Goal: Task Accomplishment & Management: Manage account settings

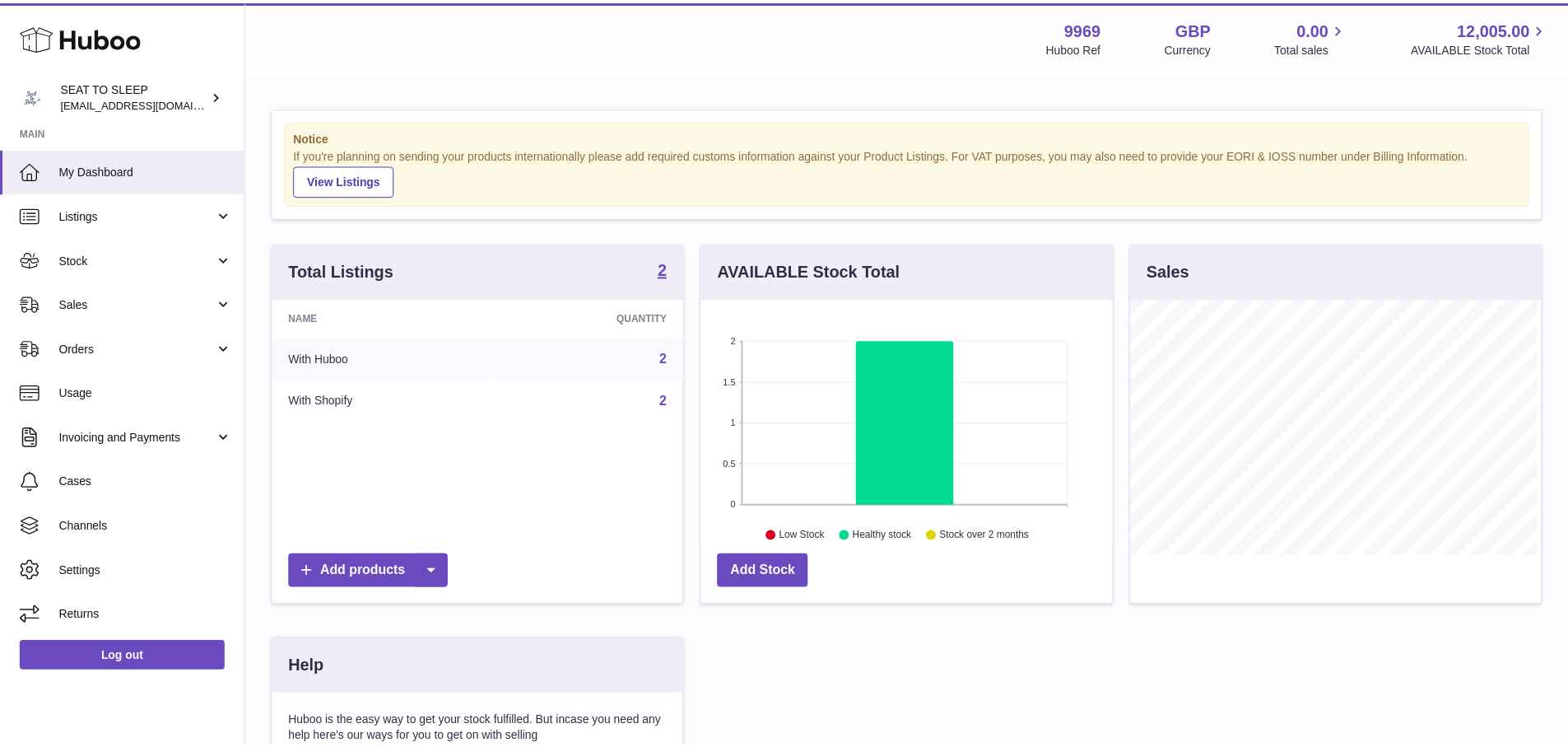
scroll to position [257, 415]
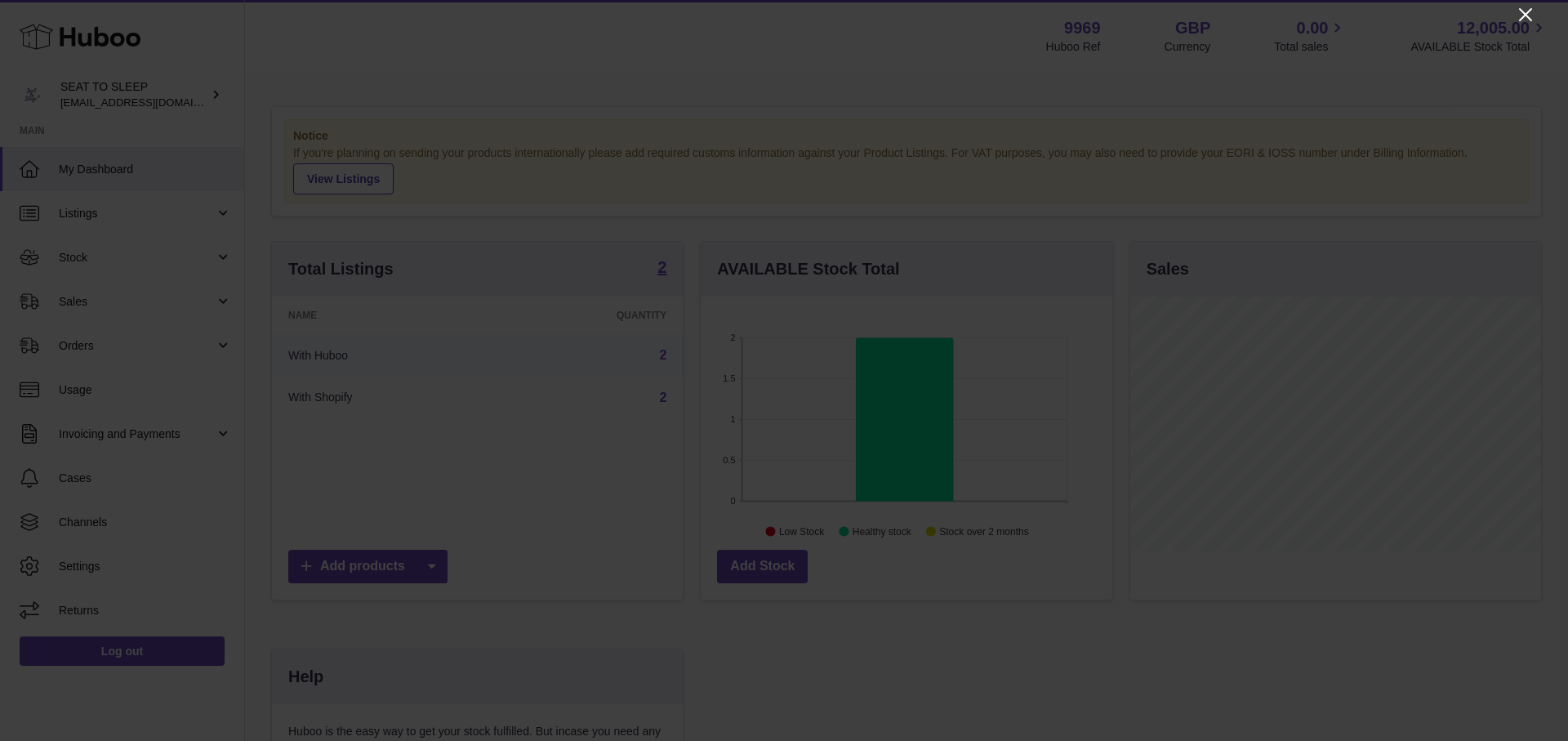
drag, startPoint x: 1531, startPoint y: 12, endPoint x: 1507, endPoint y: 24, distance: 26.8
click at [1531, 12] on icon "Close" at bounding box center [1526, 15] width 20 height 20
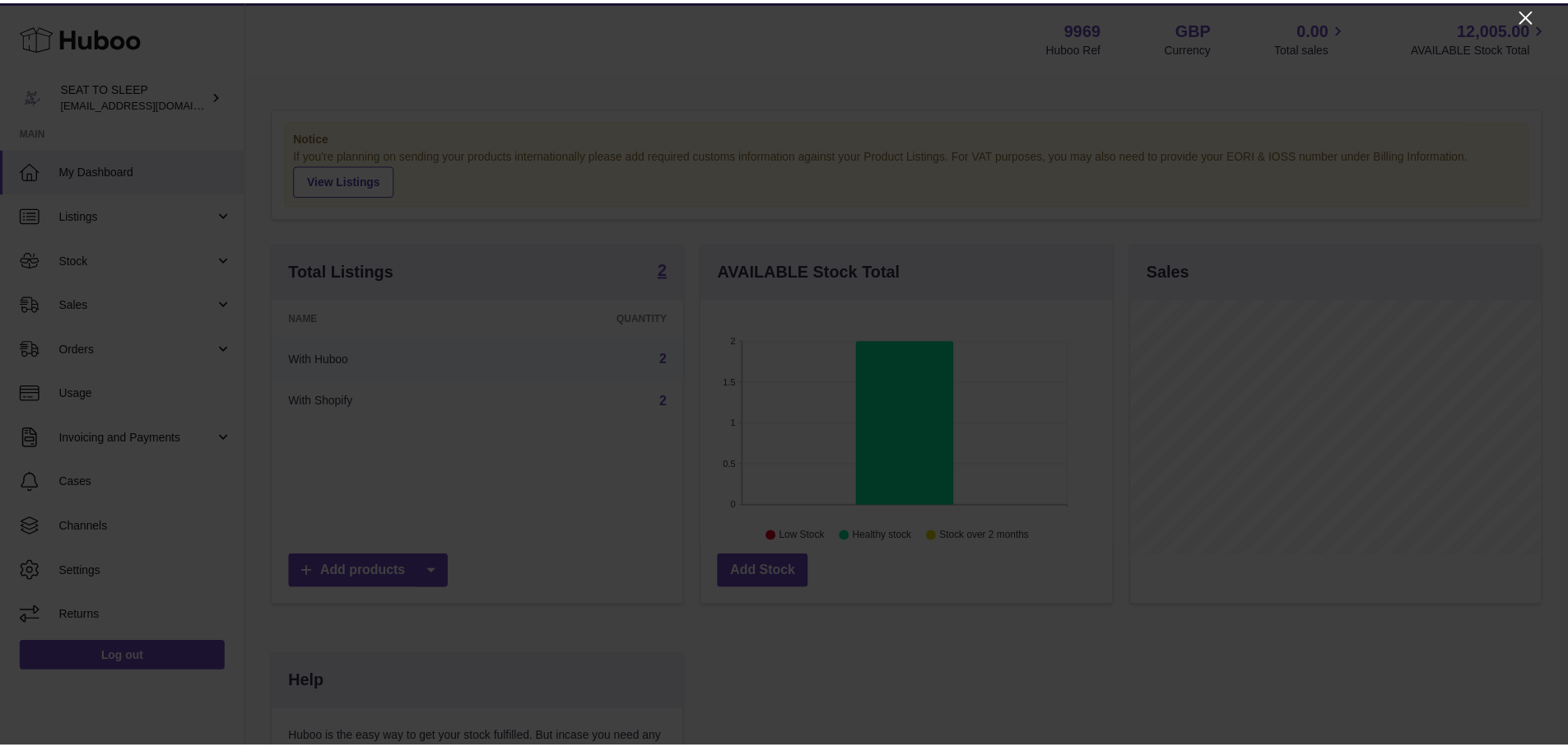
scroll to position [823021, 822553]
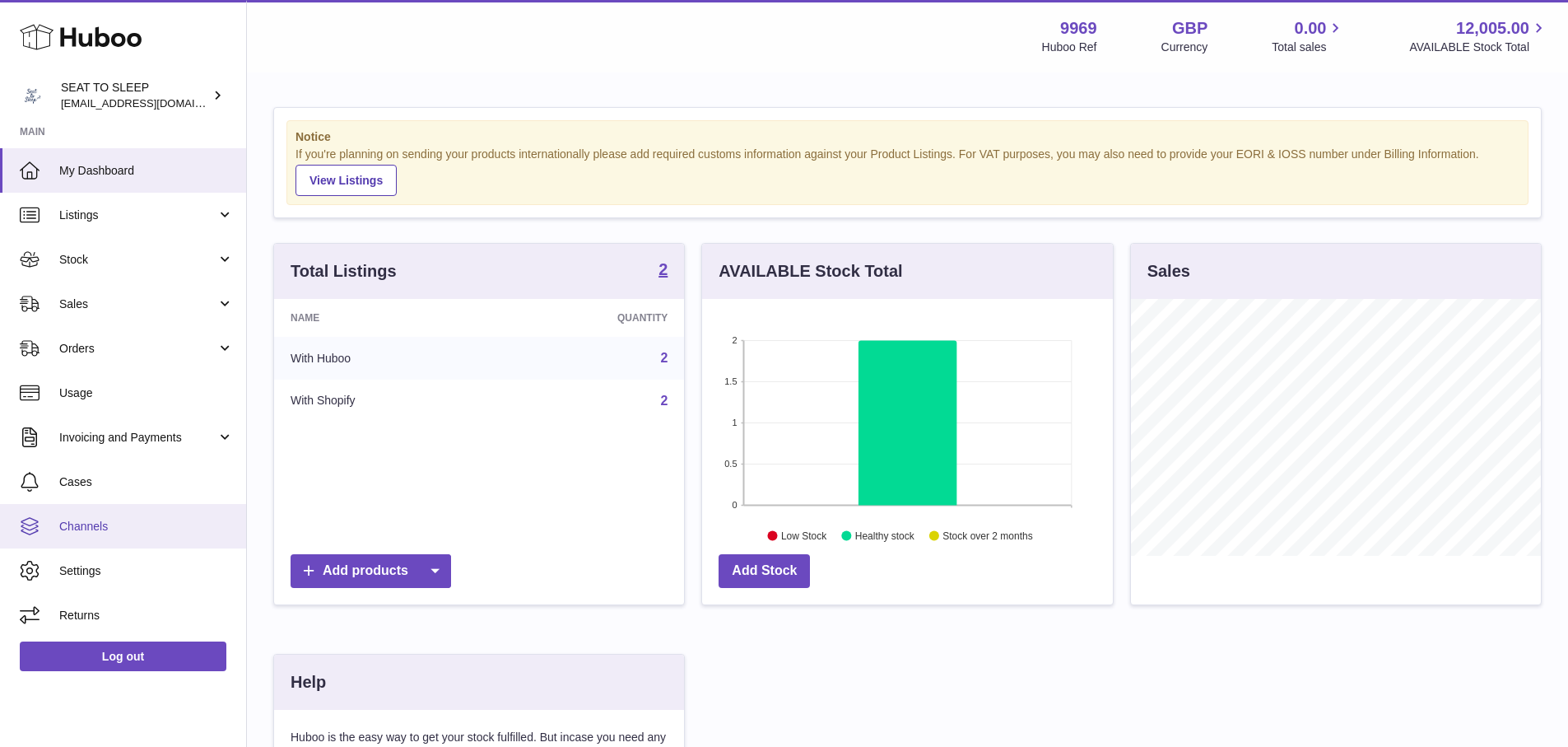
click at [133, 518] on span "Channels" at bounding box center [146, 526] width 174 height 16
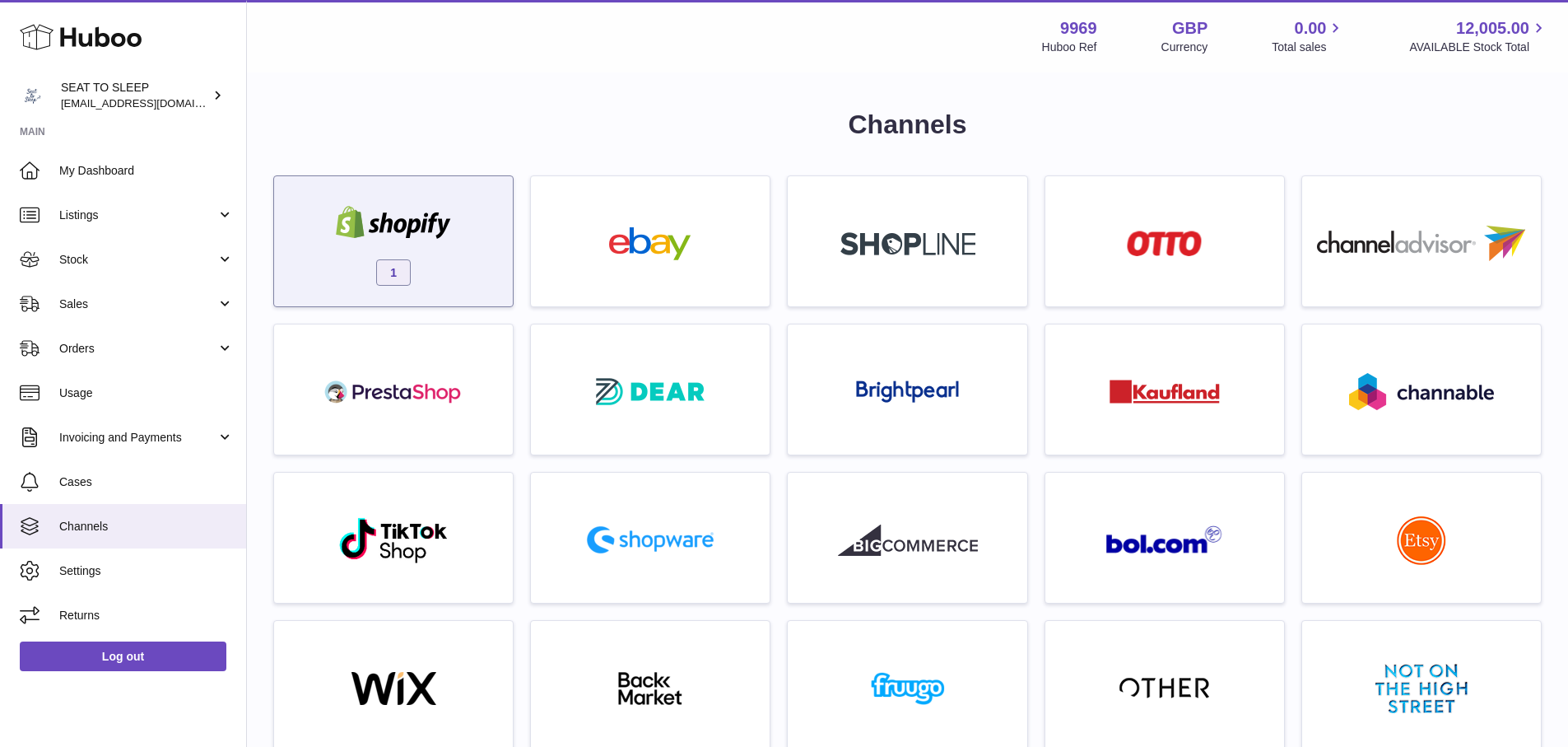
click at [450, 232] on img at bounding box center [393, 222] width 140 height 33
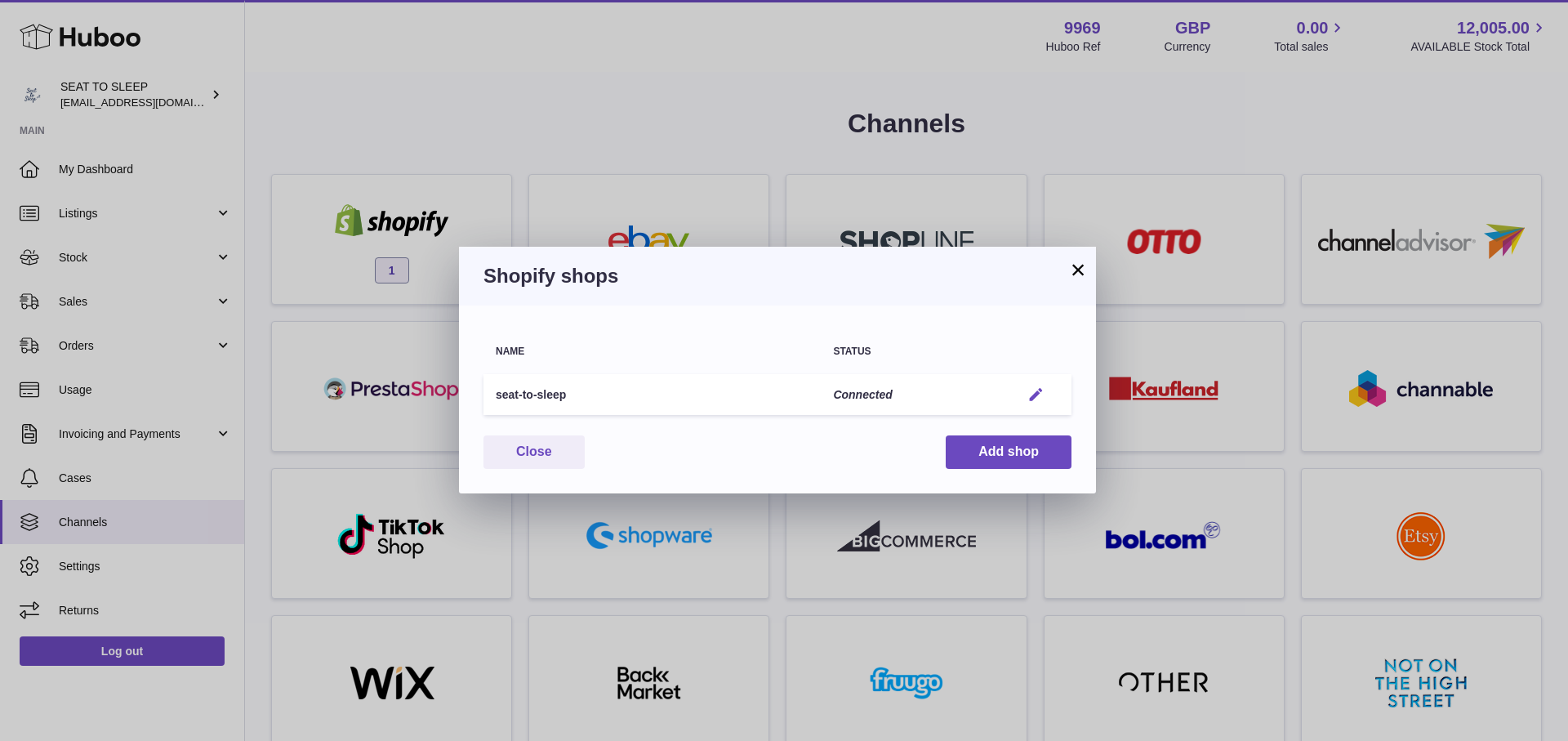
click at [1033, 396] on em "button" at bounding box center [1035, 394] width 17 height 17
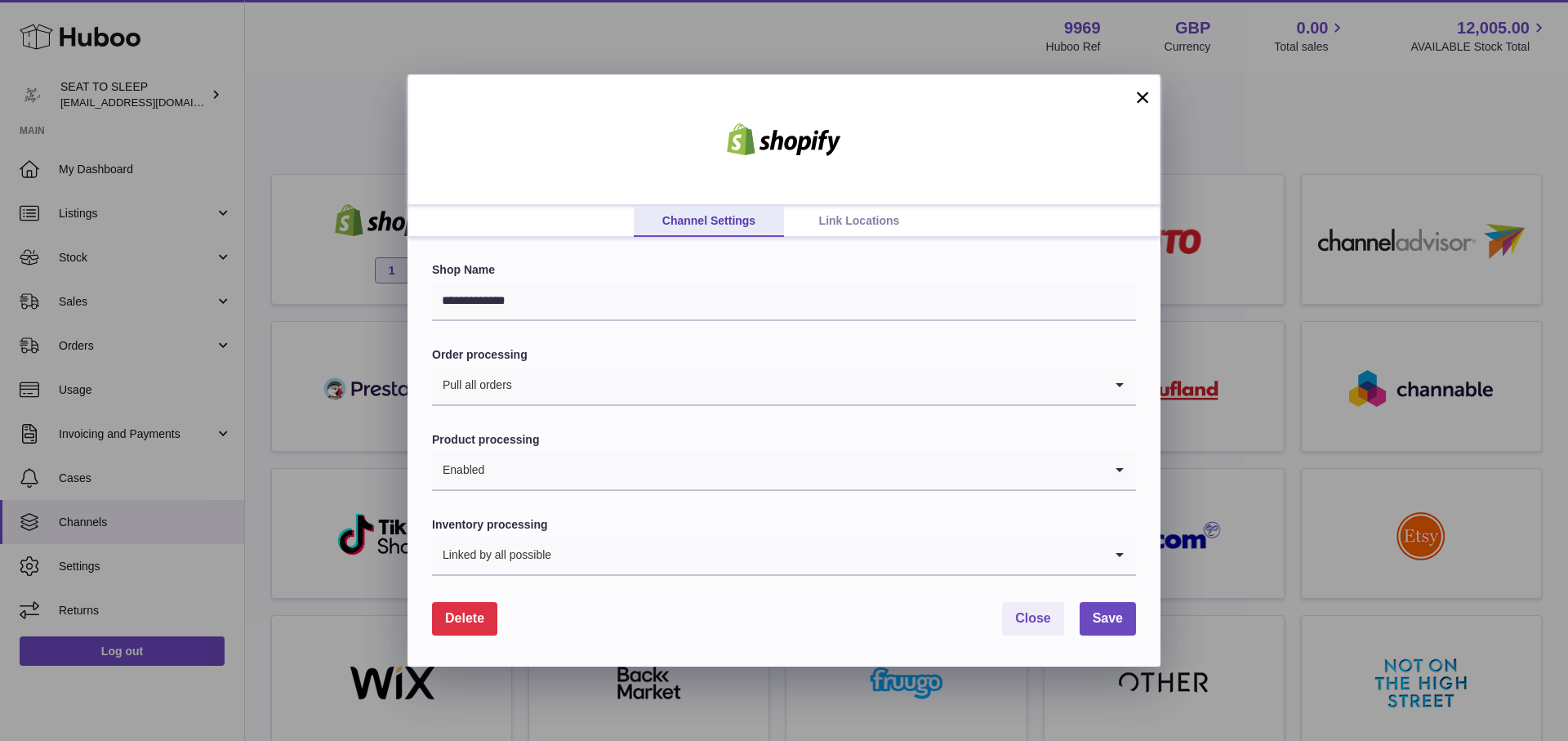
click at [857, 211] on link "Link Locations" at bounding box center [859, 221] width 150 height 31
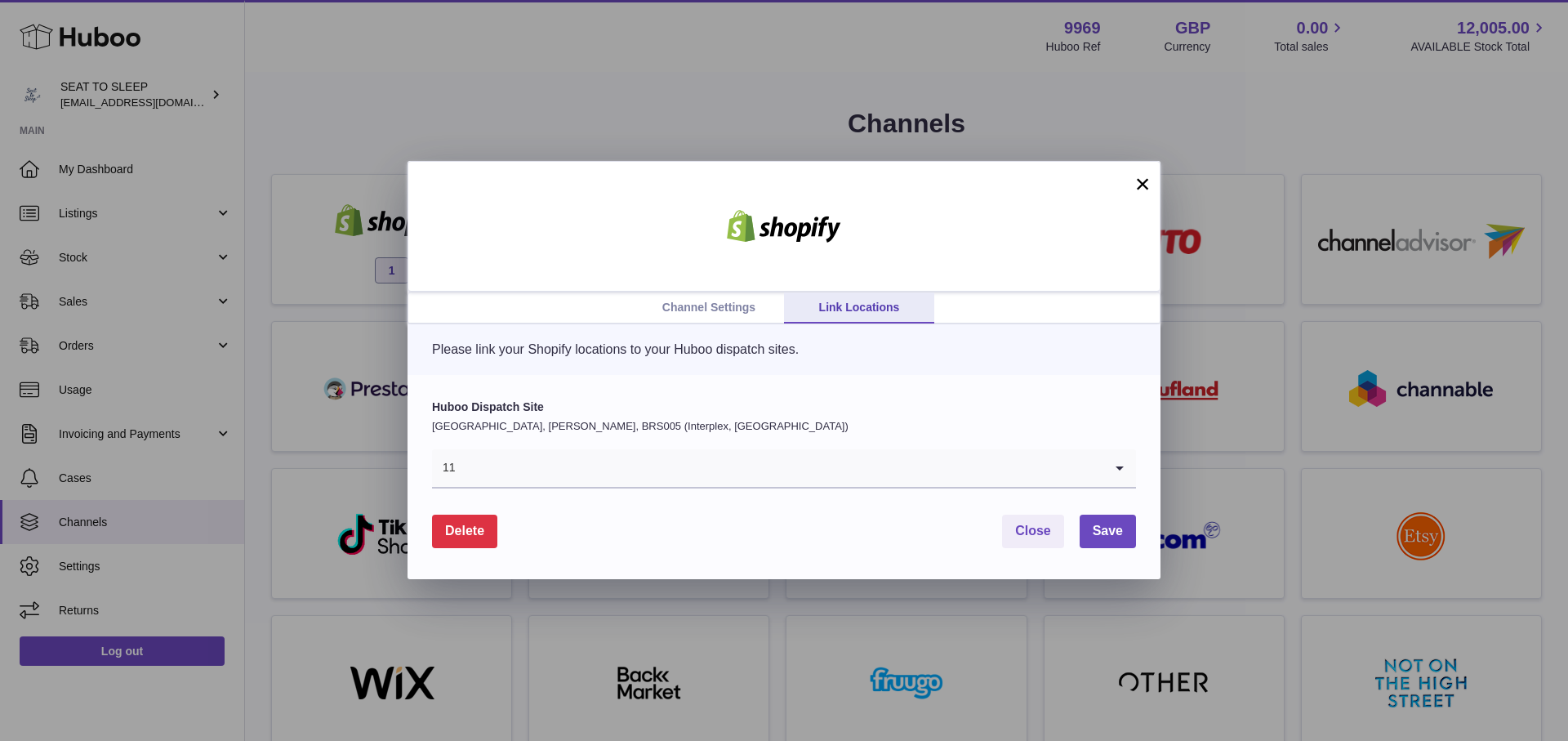
click at [1136, 178] on button "×" at bounding box center [1143, 184] width 20 height 20
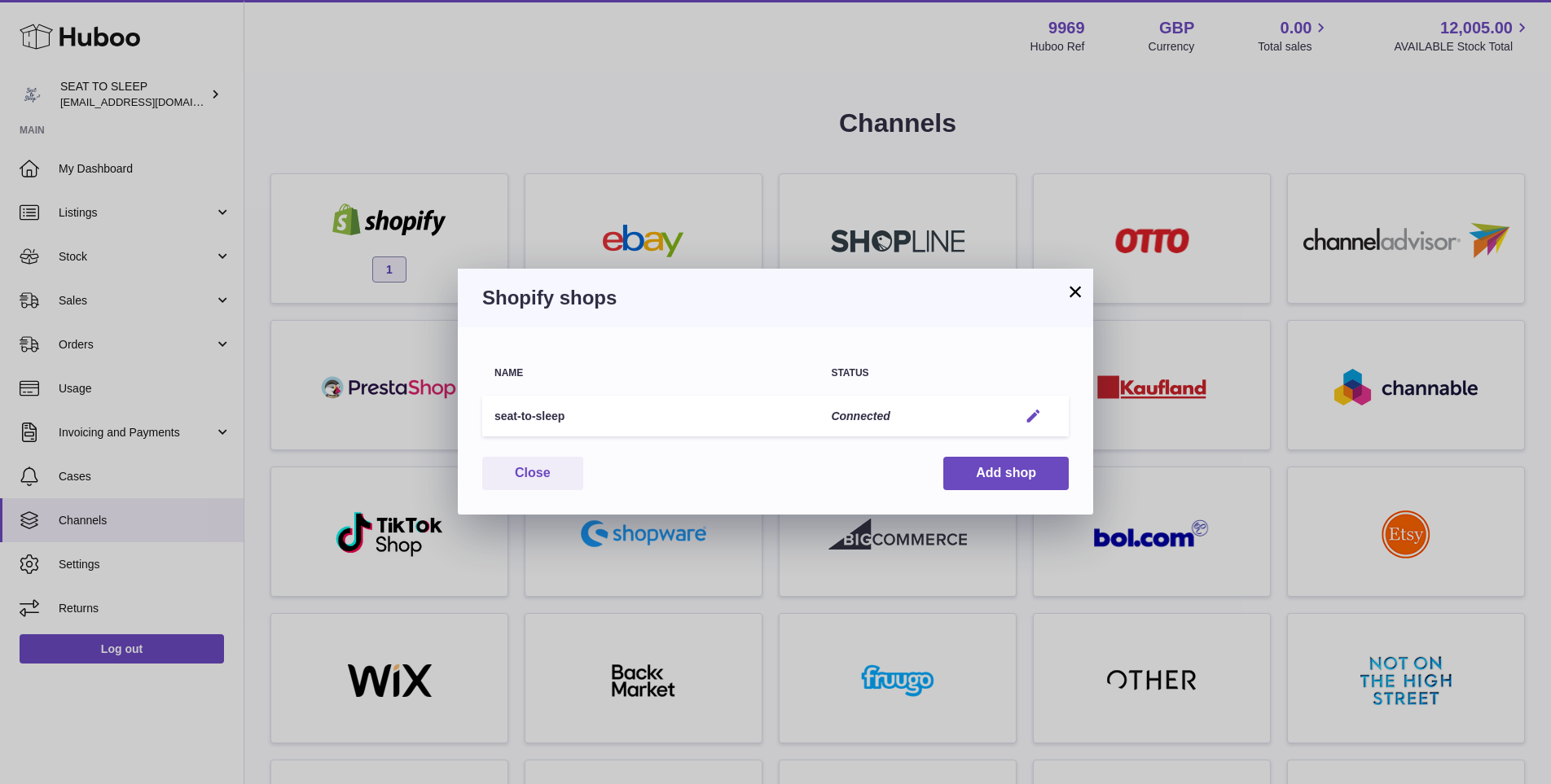
click at [1033, 415] on em "button" at bounding box center [1032, 416] width 17 height 17
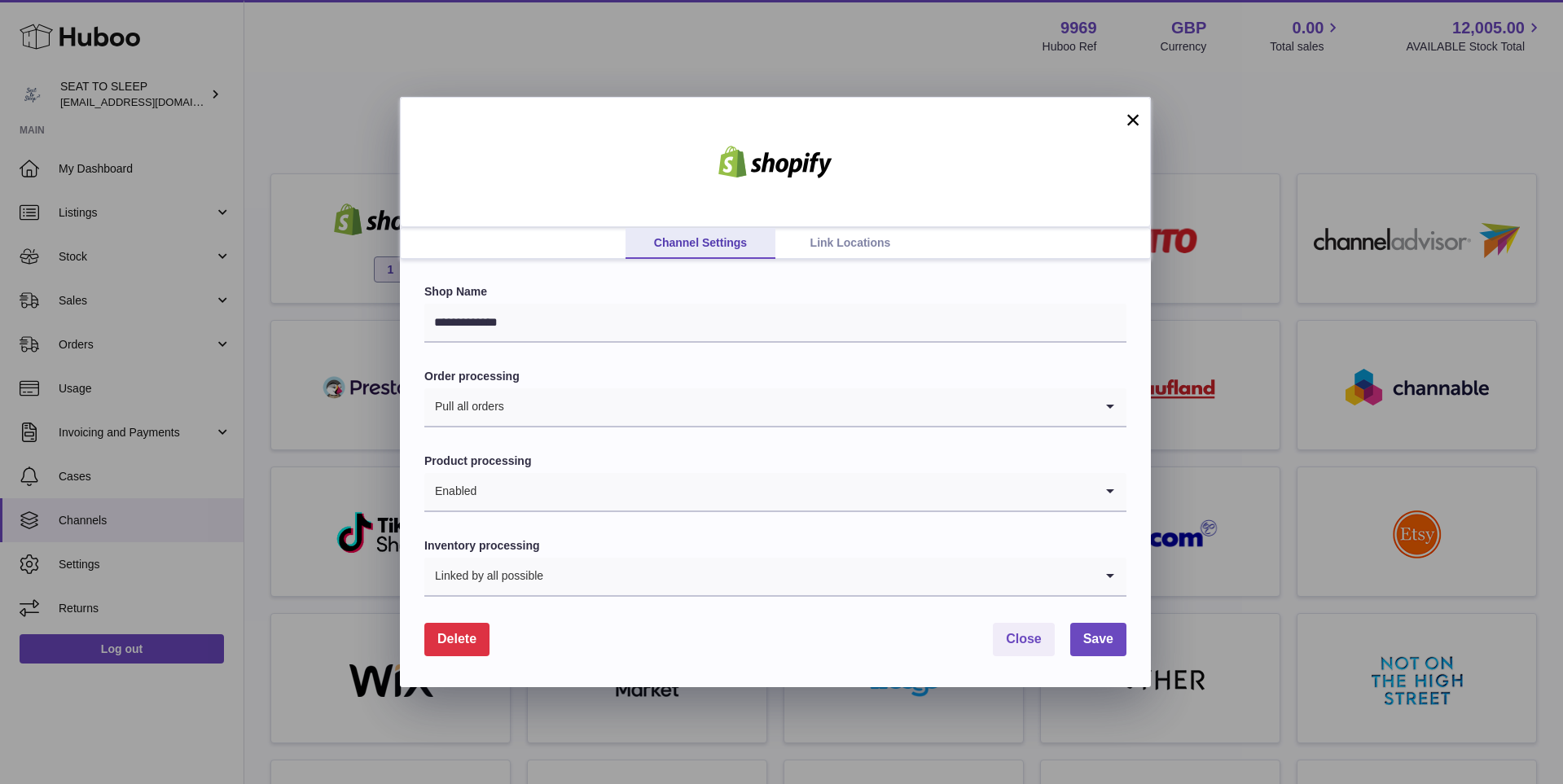
click at [839, 236] on link "Link Locations" at bounding box center [850, 243] width 150 height 30
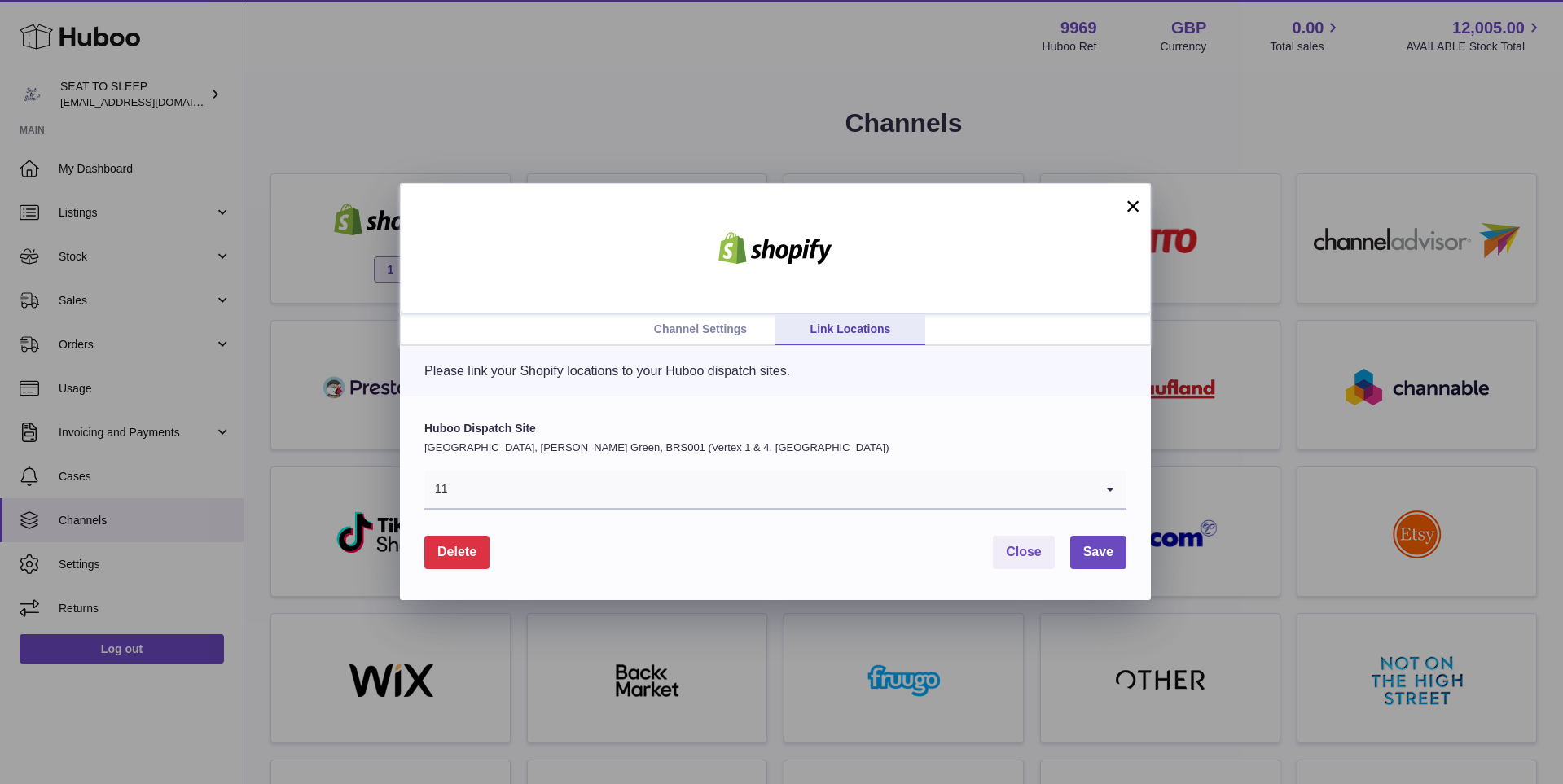
click at [531, 483] on input "Search for option" at bounding box center [772, 489] width 646 height 37
click at [678, 349] on div "Please link your Shopify locations to your Huboo dispatch sites." at bounding box center [775, 371] width 751 height 50
click at [1137, 203] on button "×" at bounding box center [1133, 206] width 20 height 20
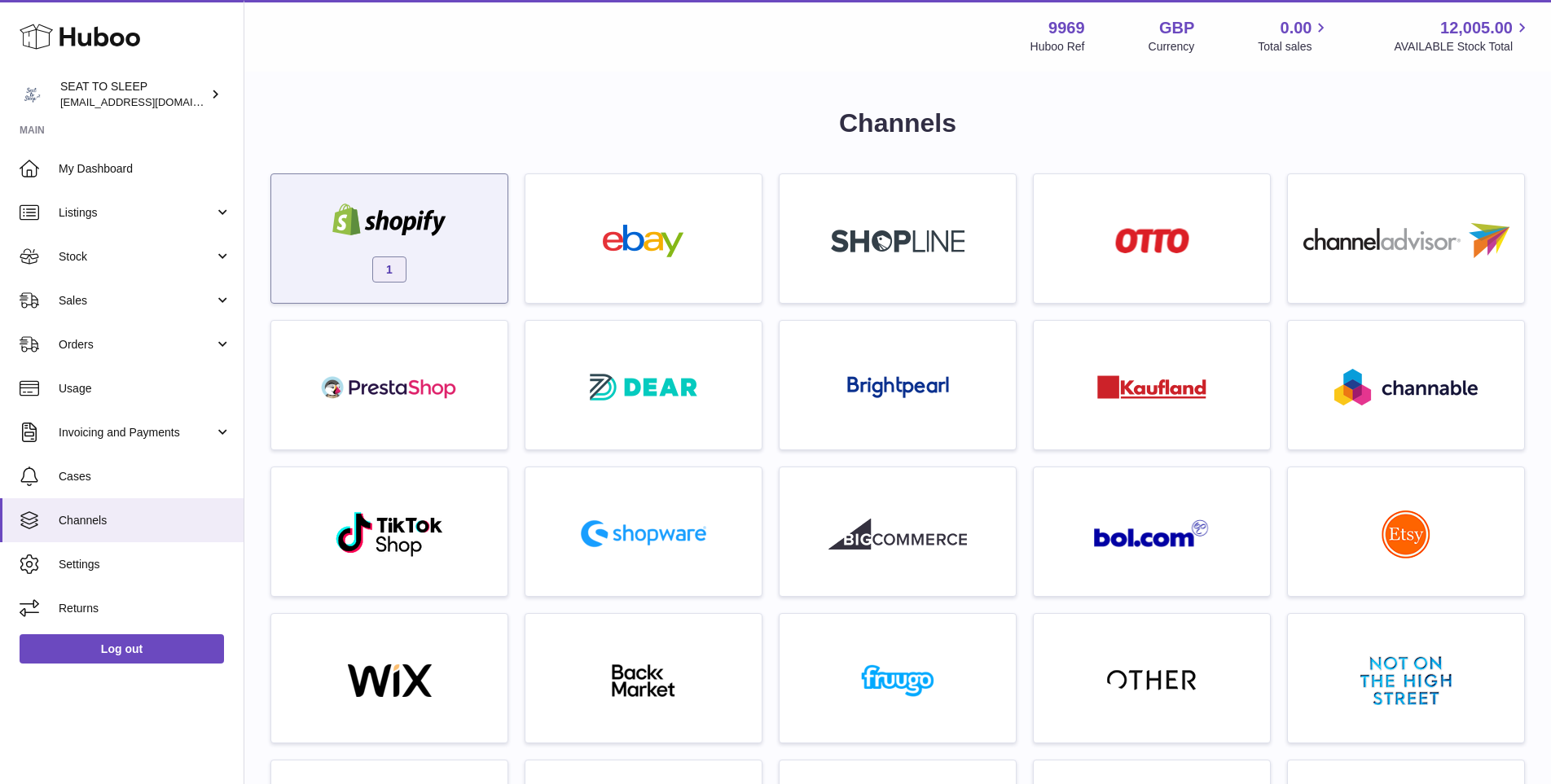
click at [459, 267] on div "1" at bounding box center [389, 243] width 219 height 104
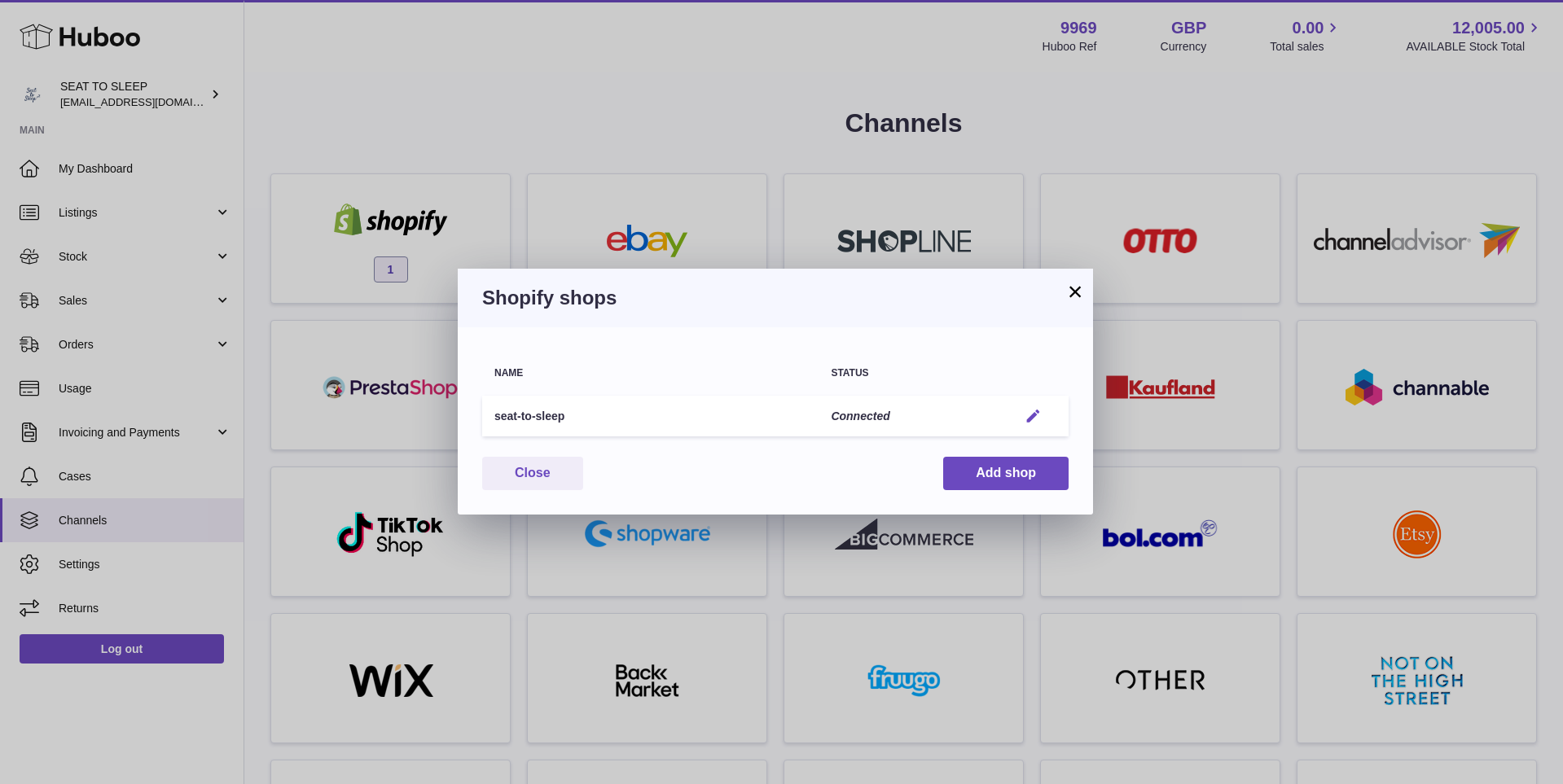
click at [1031, 417] on em "button" at bounding box center [1032, 416] width 17 height 17
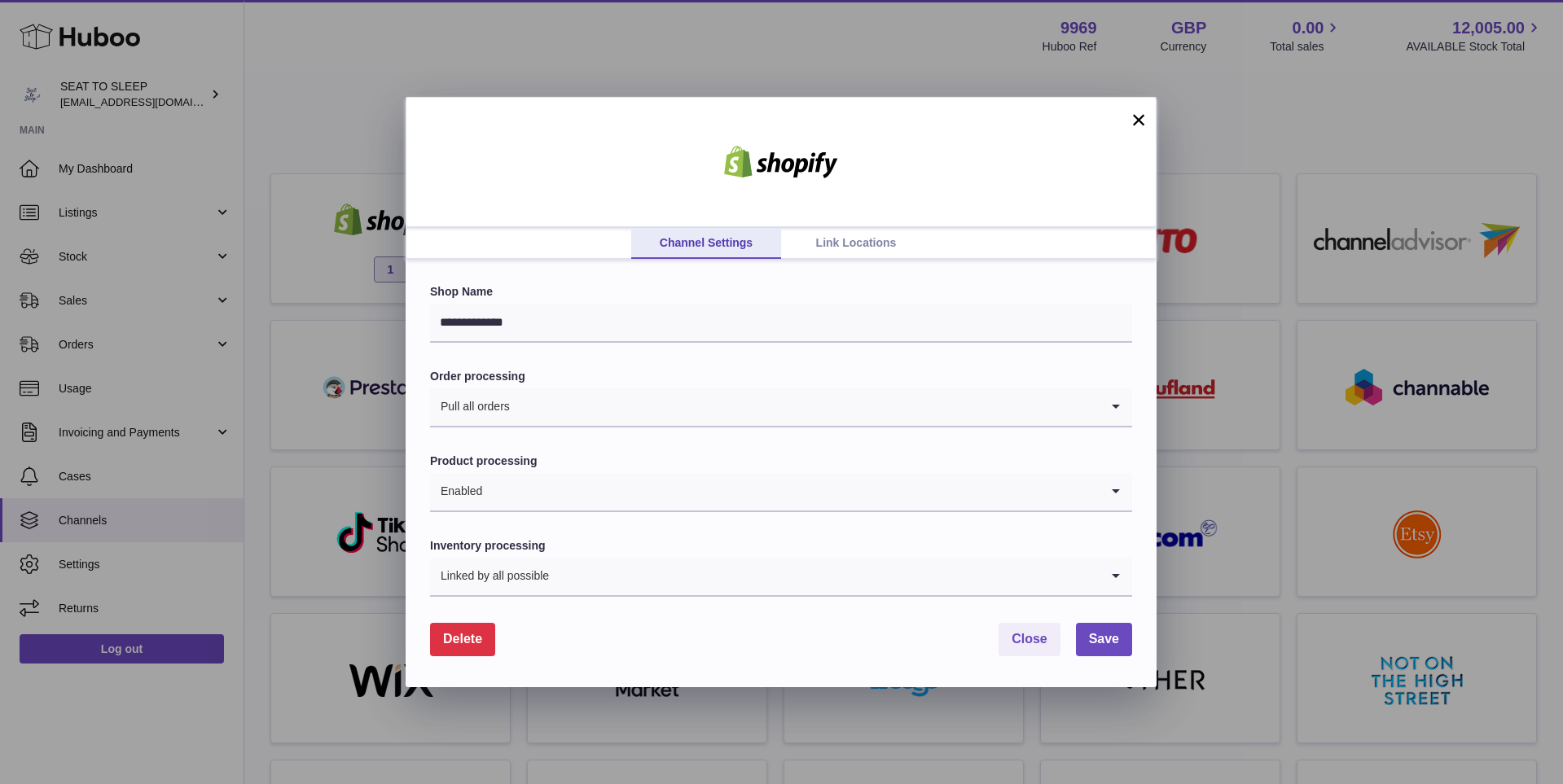
click at [844, 247] on link "Link Locations" at bounding box center [856, 243] width 150 height 30
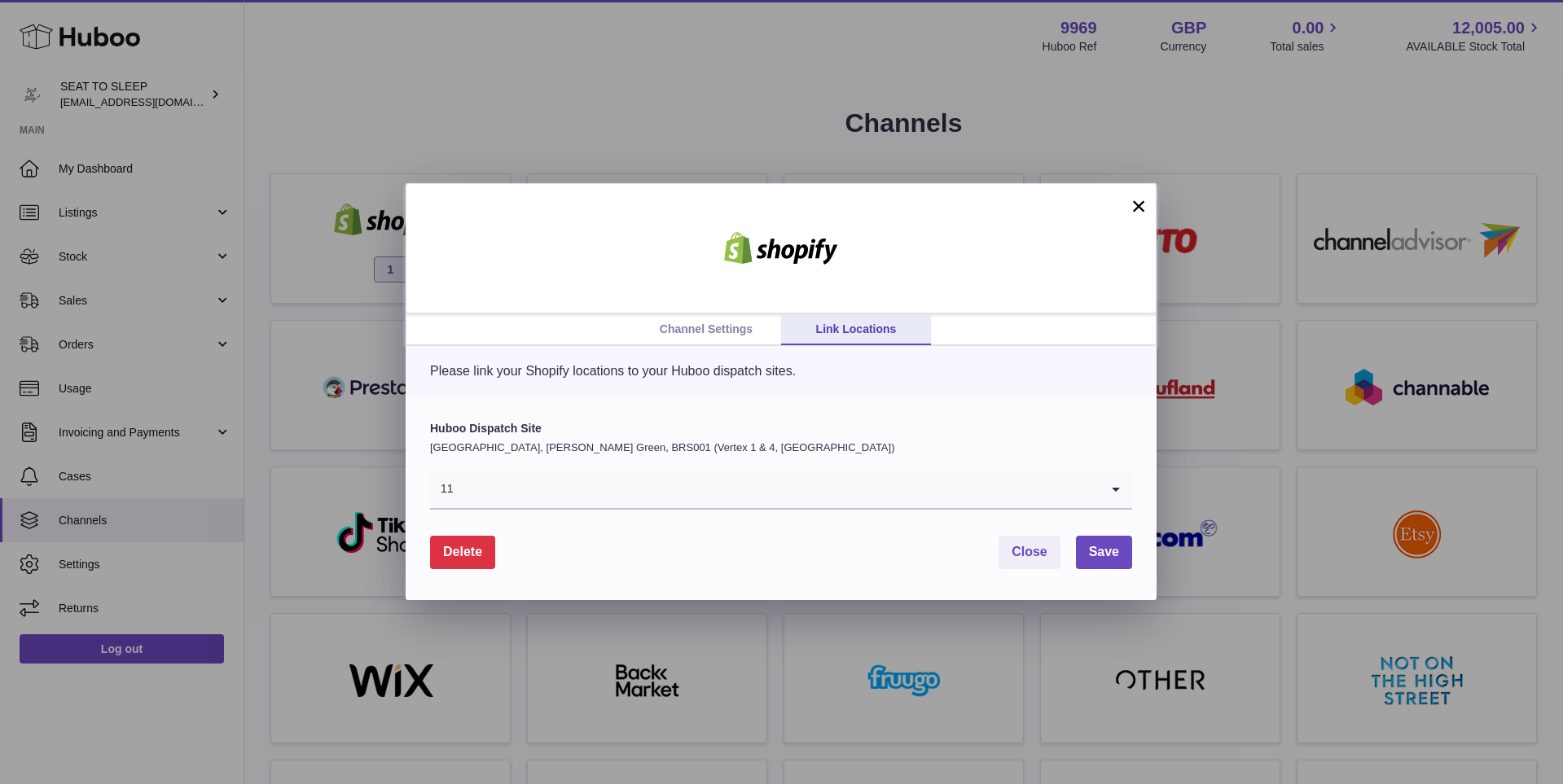
drag, startPoint x: 1134, startPoint y: 200, endPoint x: 1086, endPoint y: 200, distance: 48.0
click at [1134, 200] on button "×" at bounding box center [1139, 206] width 20 height 20
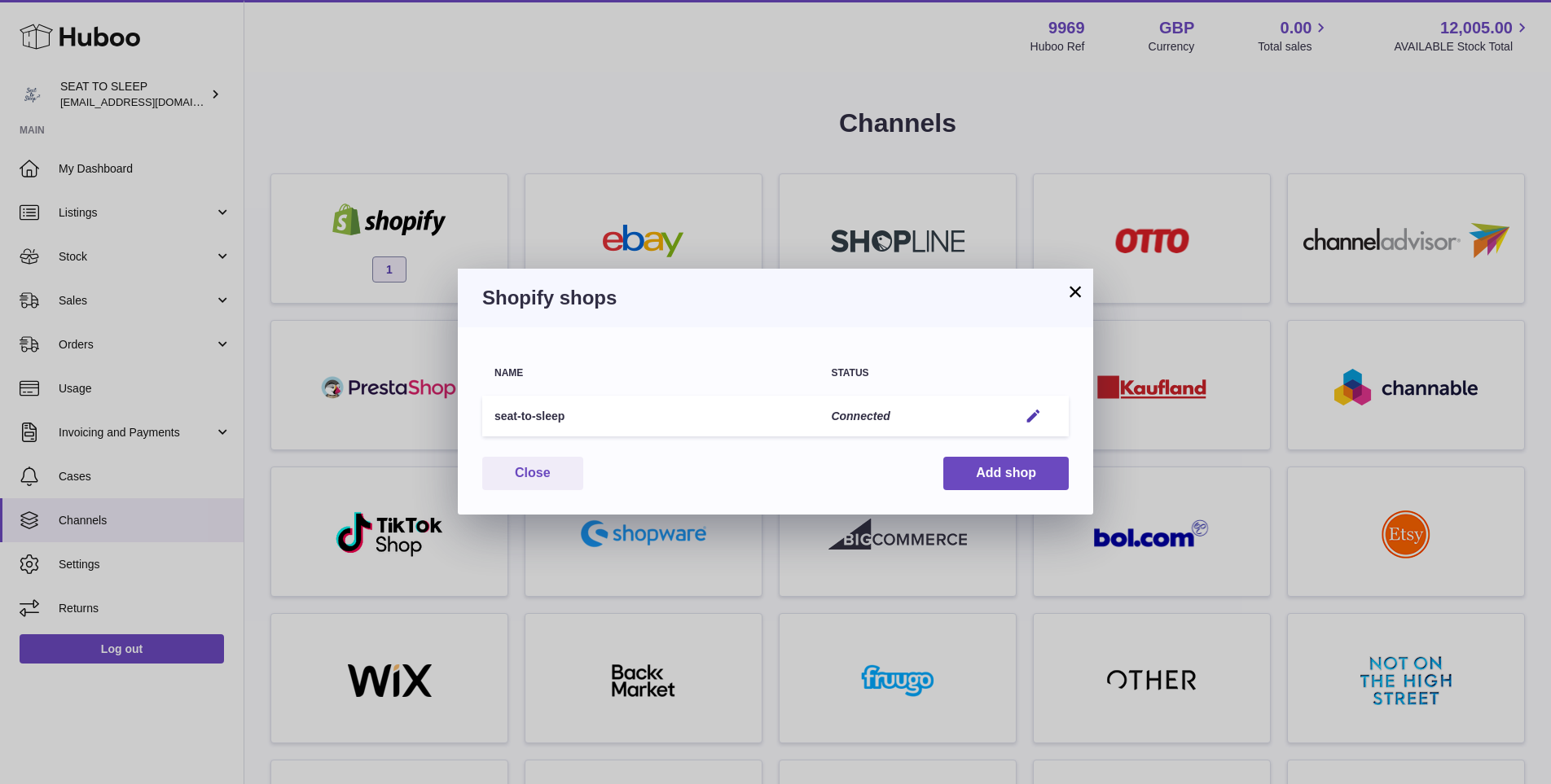
click at [1061, 412] on td "Edit" at bounding box center [1037, 416] width 63 height 41
click at [1050, 412] on td "Edit" at bounding box center [1037, 416] width 63 height 41
click at [1038, 409] on em "button" at bounding box center [1032, 416] width 17 height 17
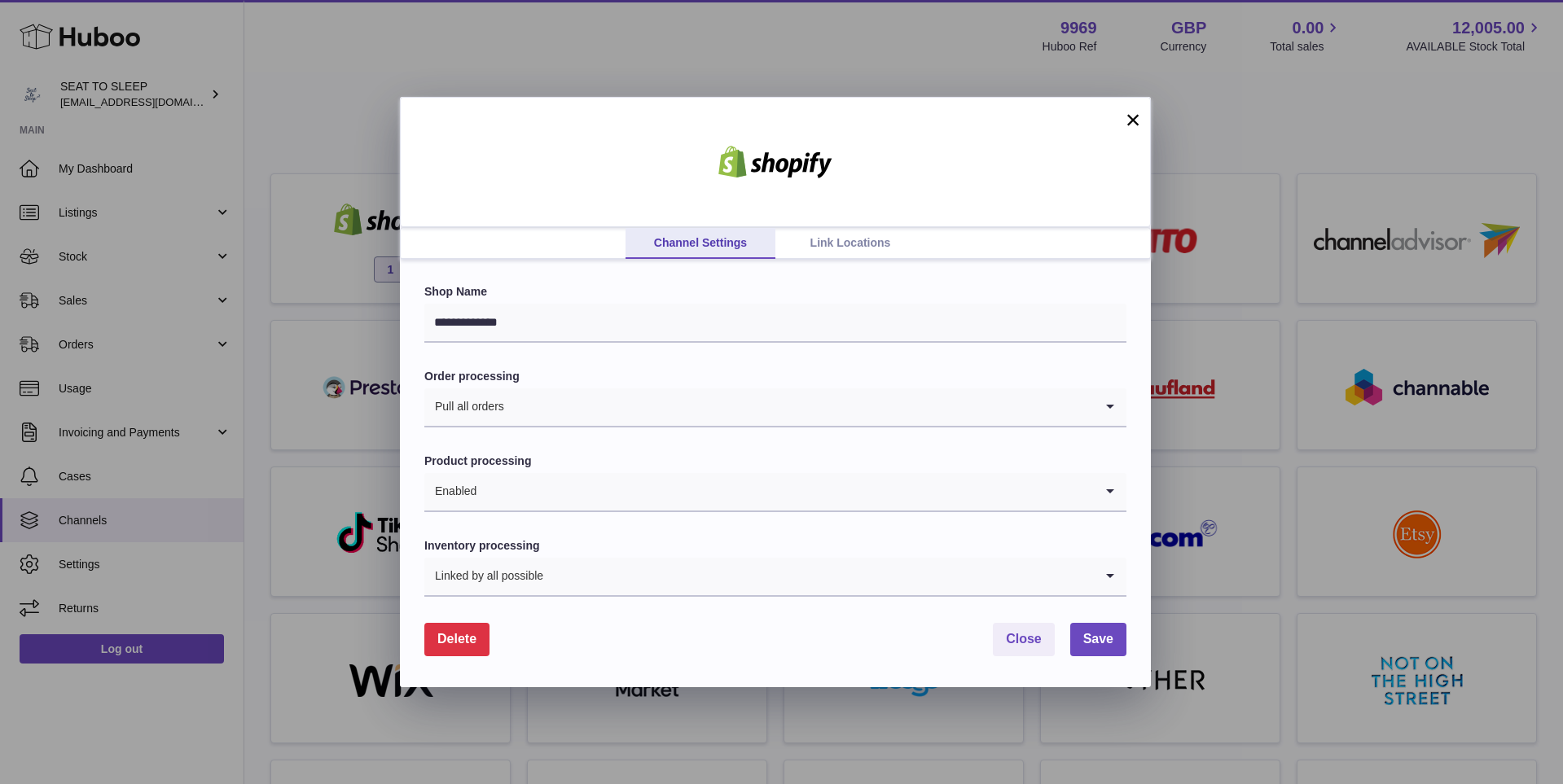
click at [810, 238] on link "Link Locations" at bounding box center [850, 243] width 150 height 30
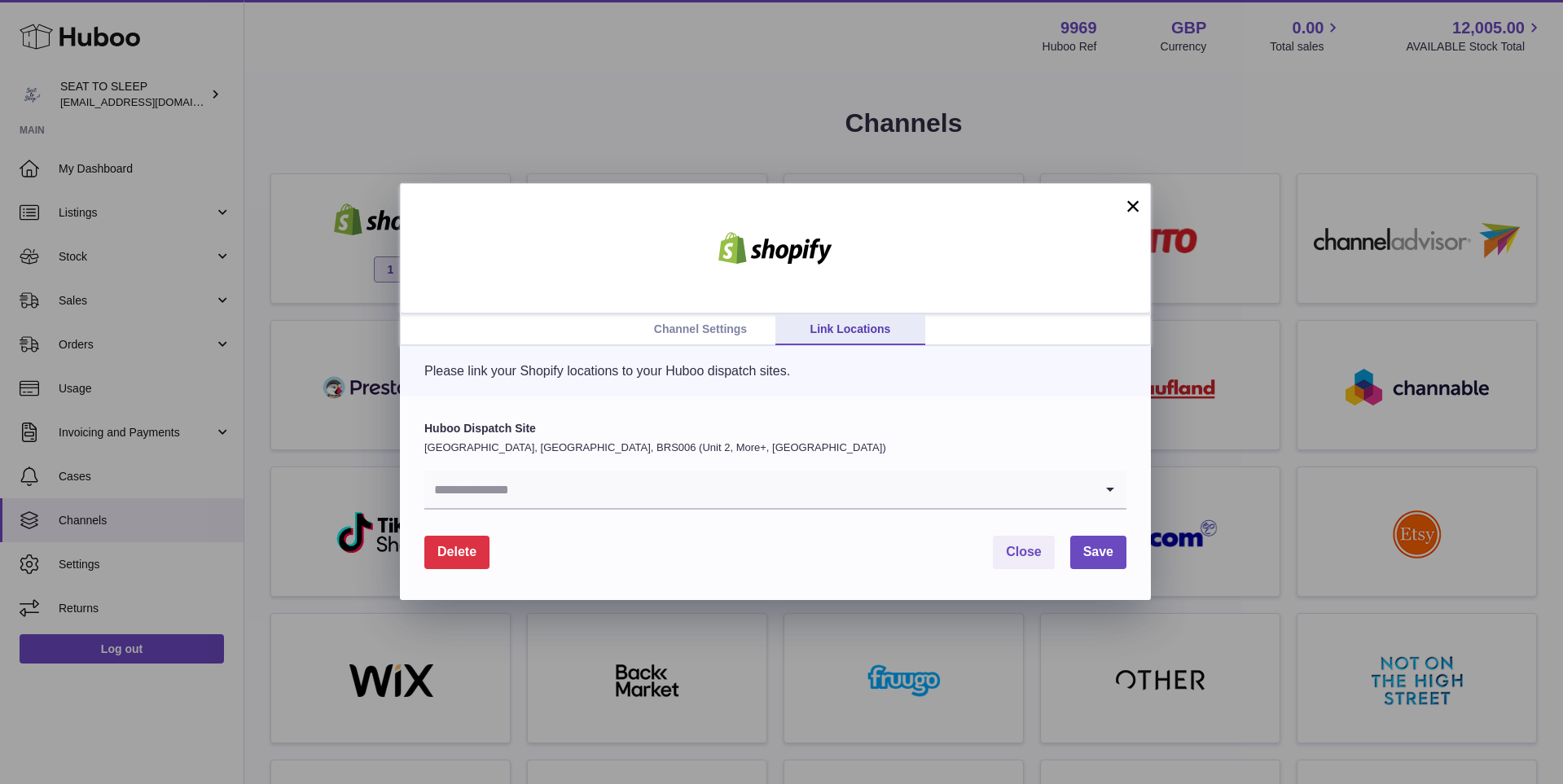
click at [545, 481] on input "Search for option" at bounding box center [759, 489] width 669 height 37
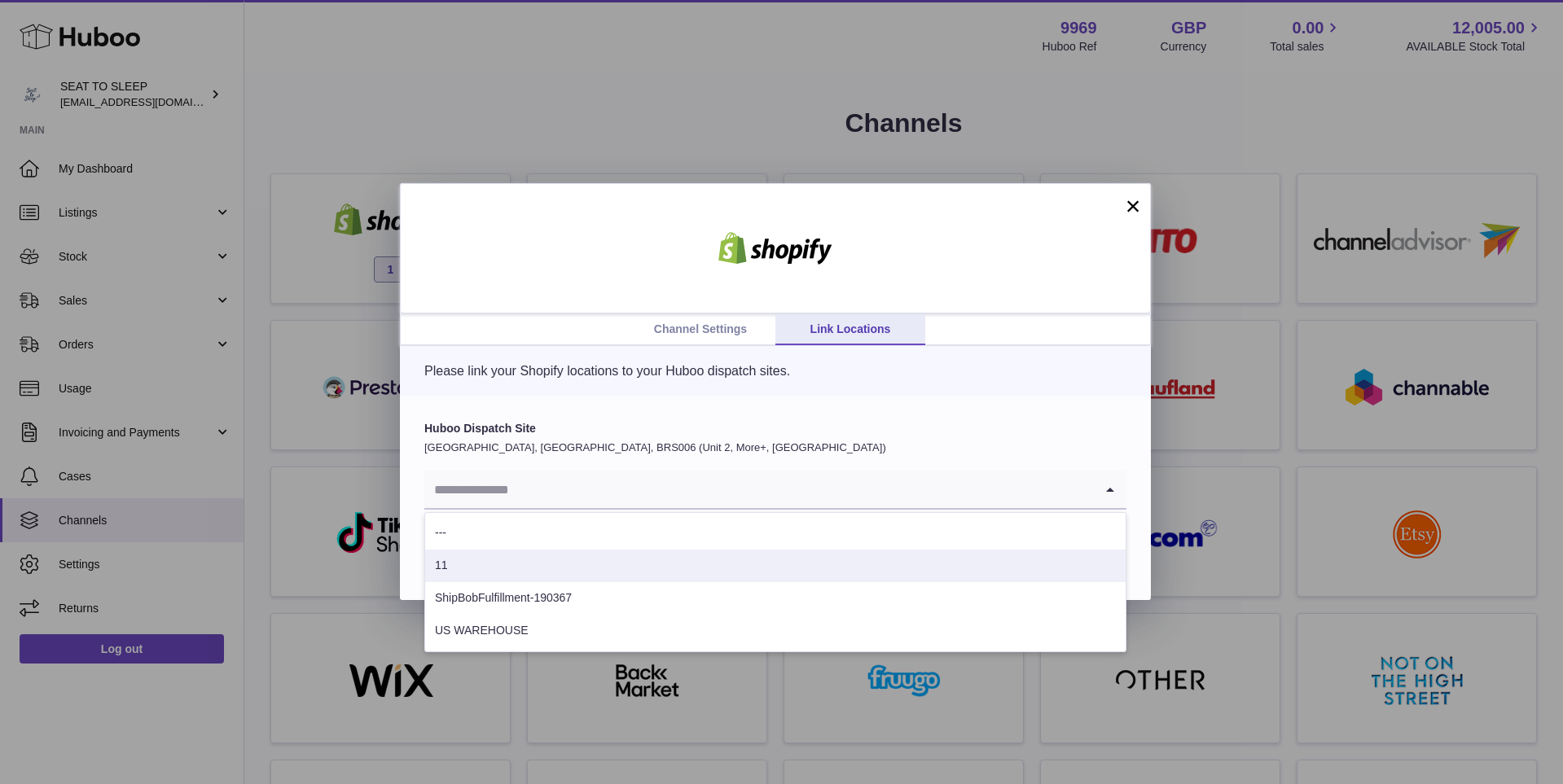
click at [562, 571] on li "11" at bounding box center [776, 566] width 701 height 32
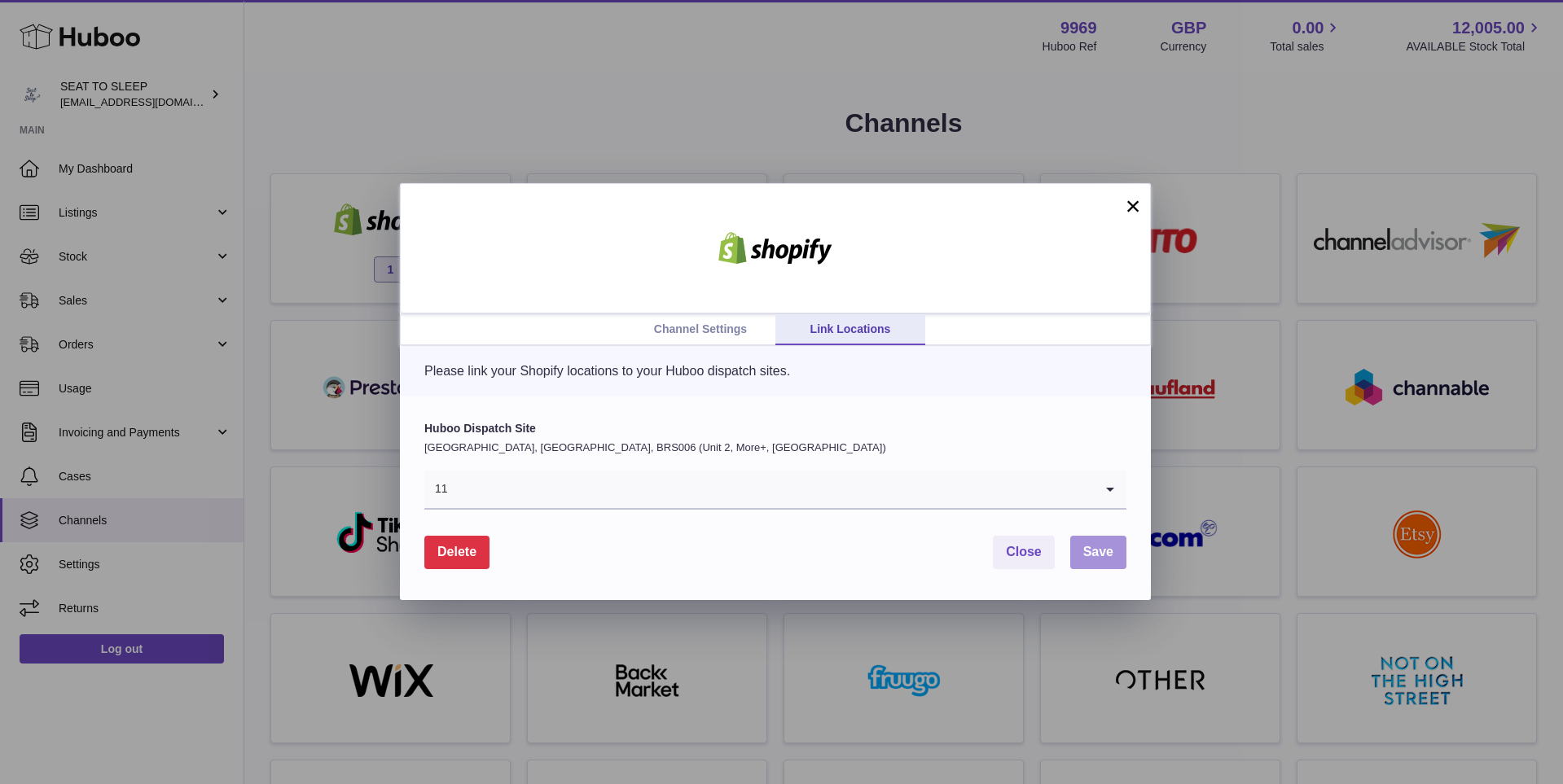
click at [1100, 549] on span "Save" at bounding box center [1098, 552] width 31 height 14
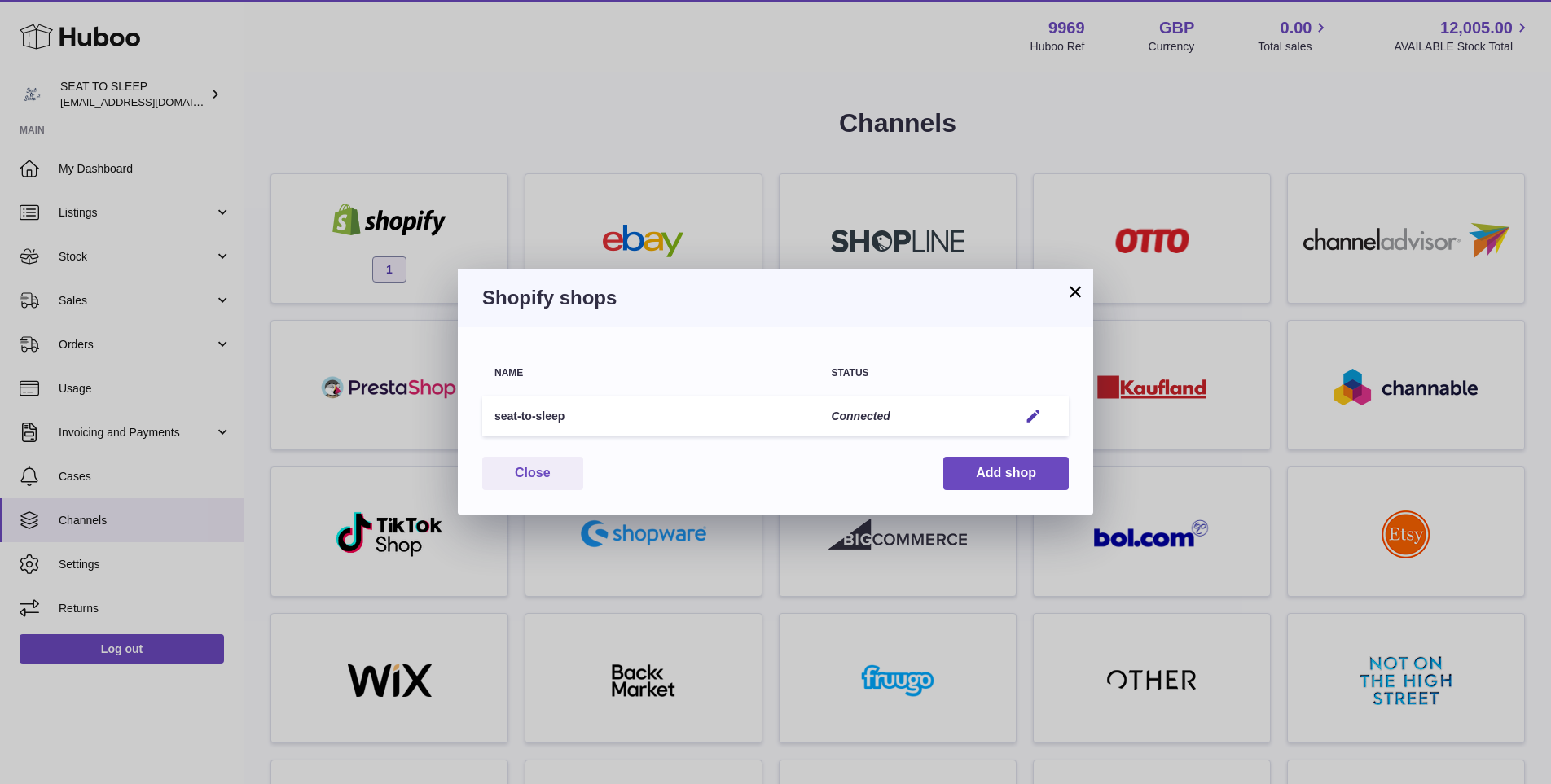
click at [1076, 293] on button "×" at bounding box center [1076, 291] width 20 height 20
